Goal: Find specific page/section: Find specific page/section

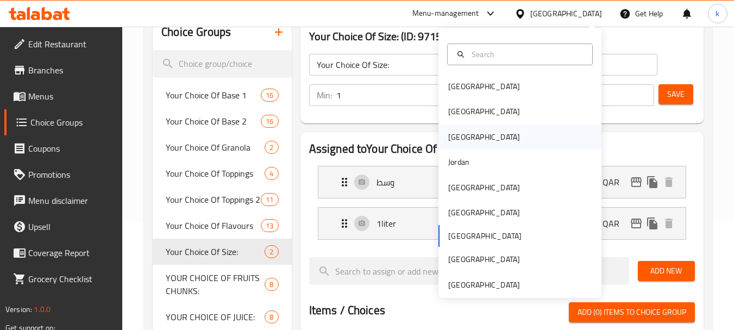
scroll to position [109, 0]
click at [448, 186] on div "[GEOGRAPHIC_DATA]" at bounding box center [484, 187] width 72 height 12
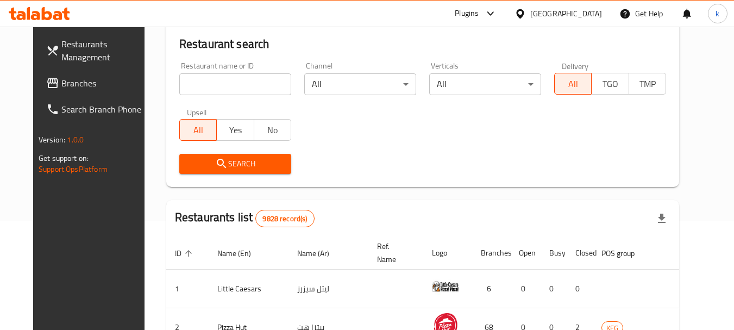
click at [61, 84] on span "Branches" at bounding box center [104, 83] width 86 height 13
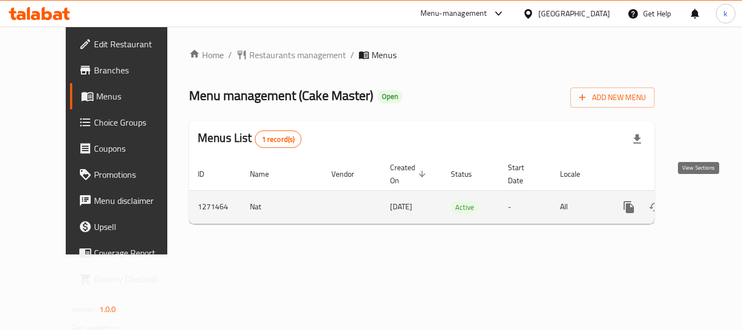
click at [703, 202] on icon "enhanced table" at bounding box center [708, 207] width 10 height 10
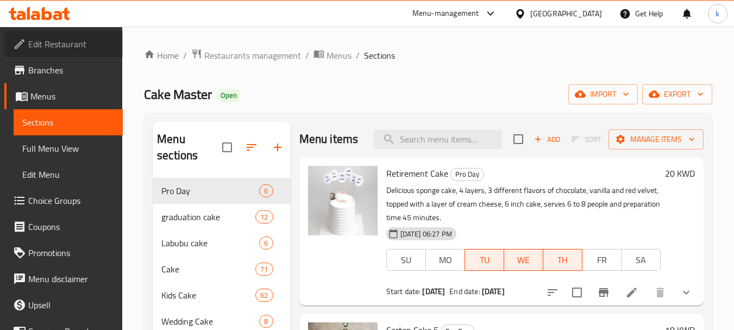
click at [67, 44] on span "Edit Restaurant" at bounding box center [71, 43] width 86 height 13
